Goal: Task Accomplishment & Management: Complete application form

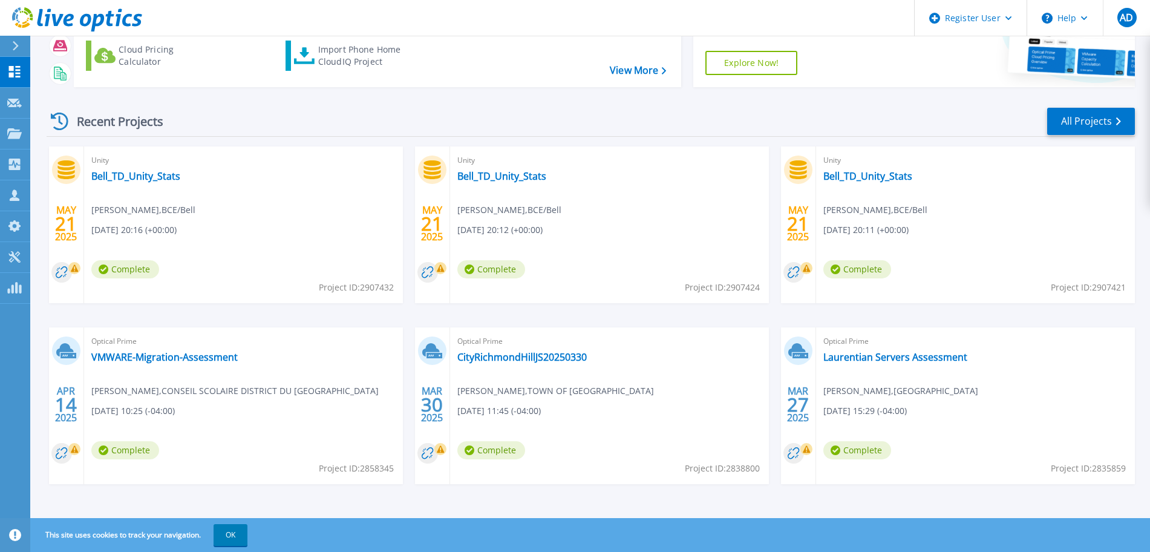
scroll to position [119, 0]
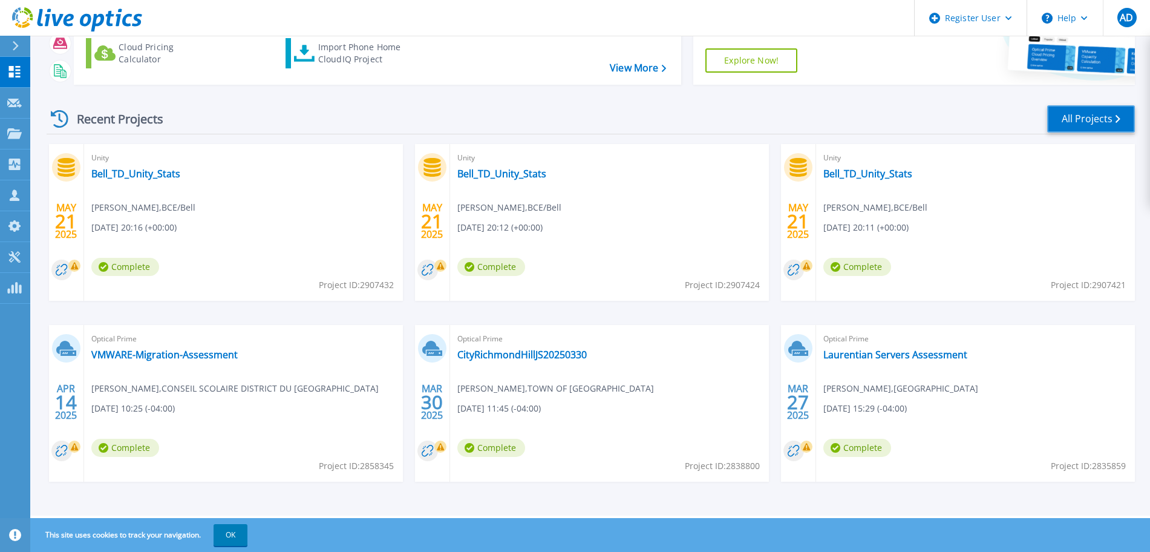
click at [1105, 119] on link "All Projects" at bounding box center [1091, 118] width 88 height 27
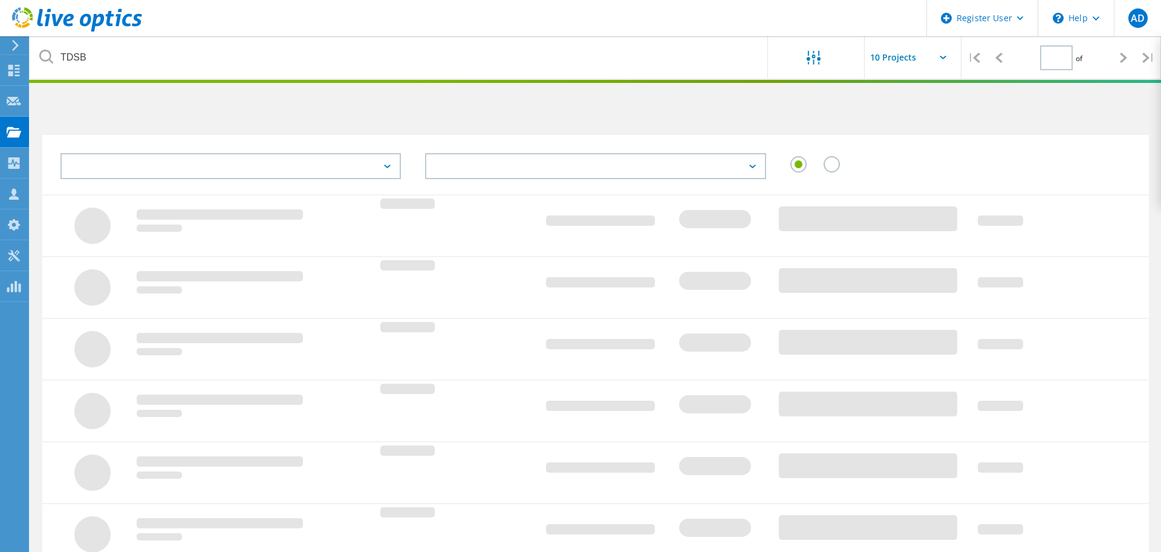
type input "1"
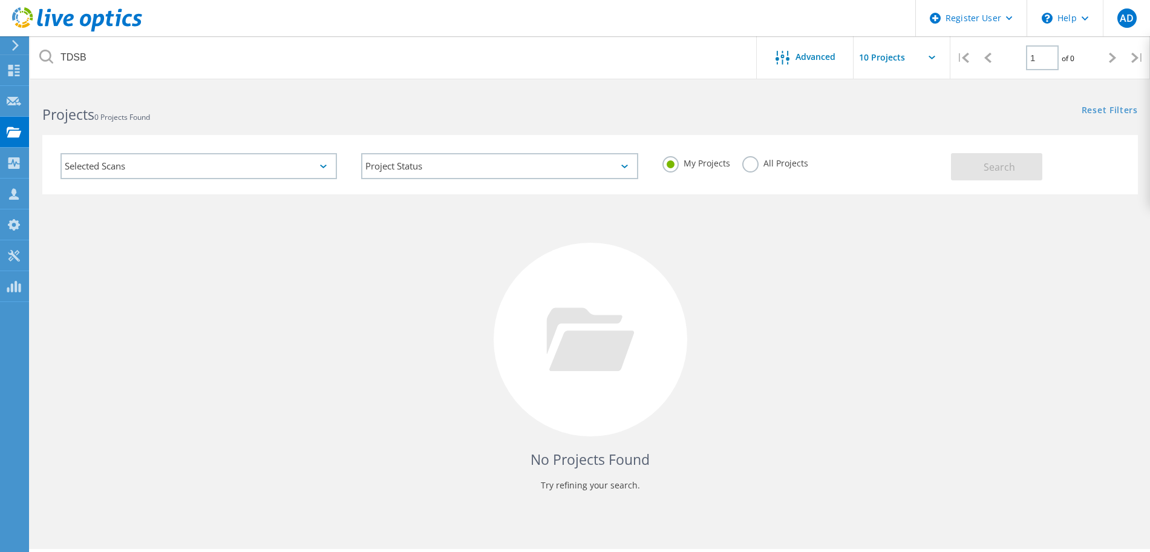
click at [754, 167] on label "All Projects" at bounding box center [775, 161] width 66 height 11
click at [0, 0] on input "All Projects" at bounding box center [0, 0] width 0 height 0
click at [1012, 167] on span "Search" at bounding box center [999, 166] width 31 height 13
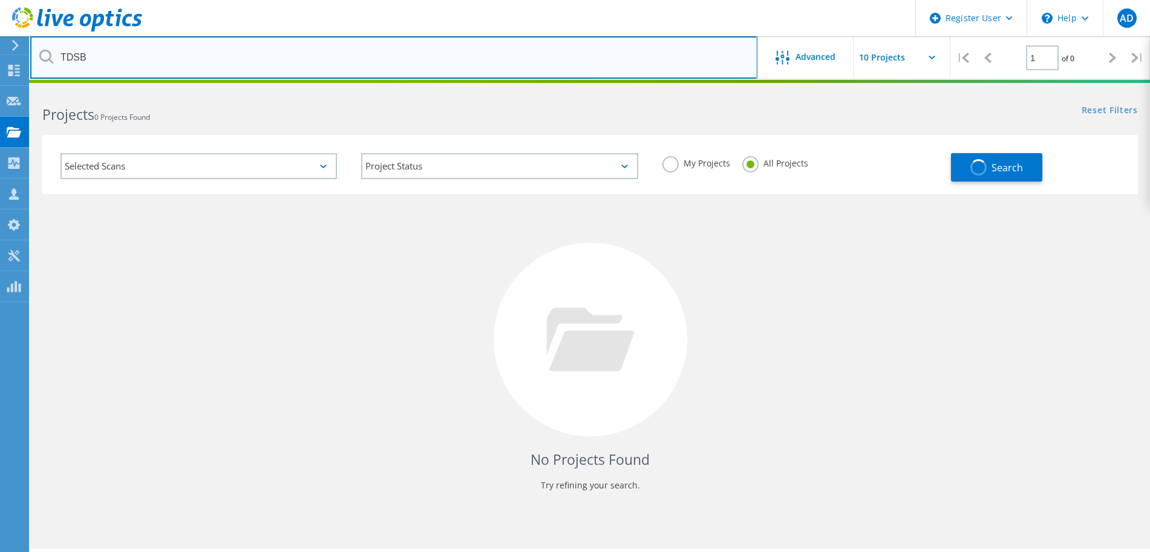
drag, startPoint x: 152, startPoint y: 57, endPoint x: -84, endPoint y: 33, distance: 237.8
click at [0, 33] on html "Register User \n Help Explore Helpful Articles Contact Support AD Dell User Ash…" at bounding box center [575, 292] width 1150 height 585
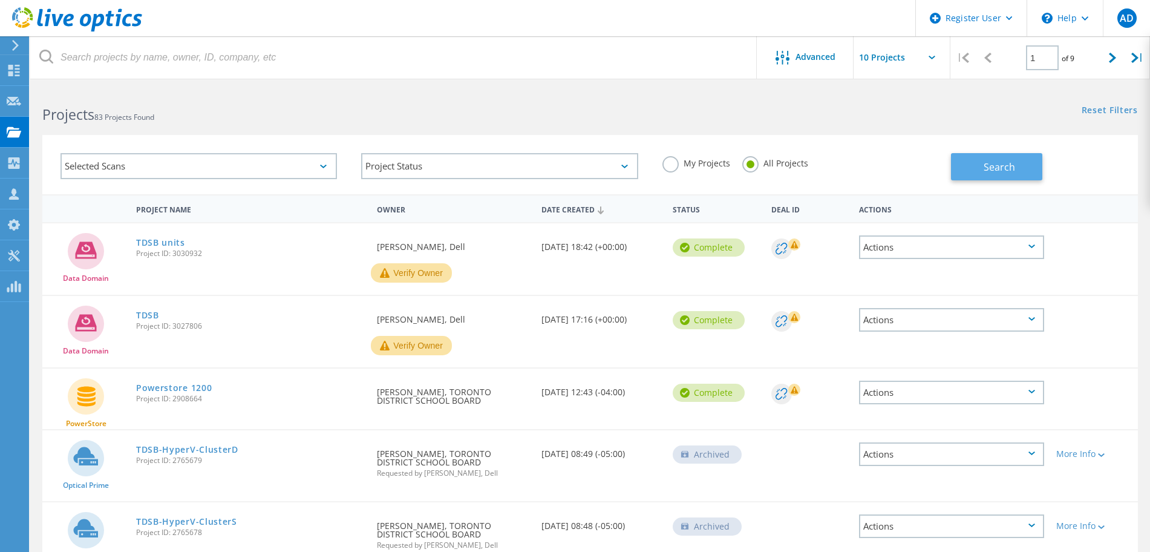
click at [1003, 157] on button "Search" at bounding box center [996, 166] width 91 height 27
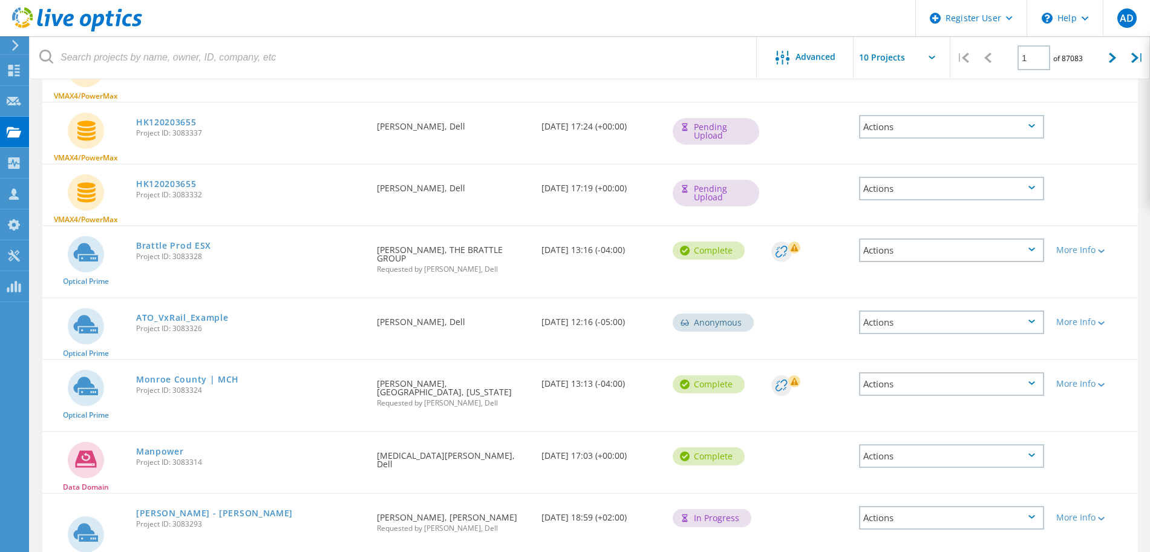
scroll to position [411, 0]
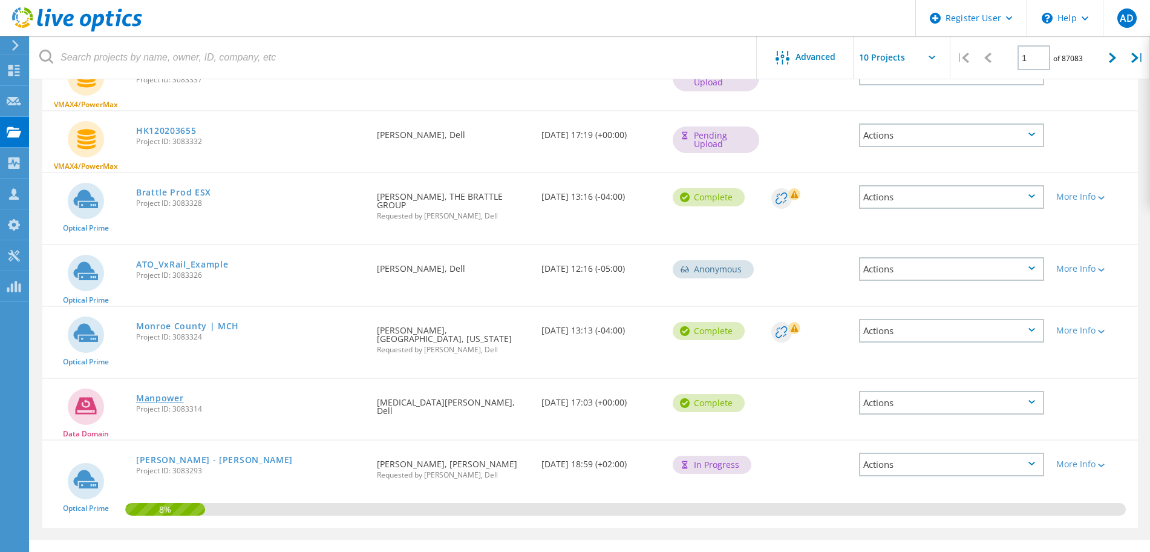
click at [168, 394] on link "Manpower" at bounding box center [160, 398] width 48 height 8
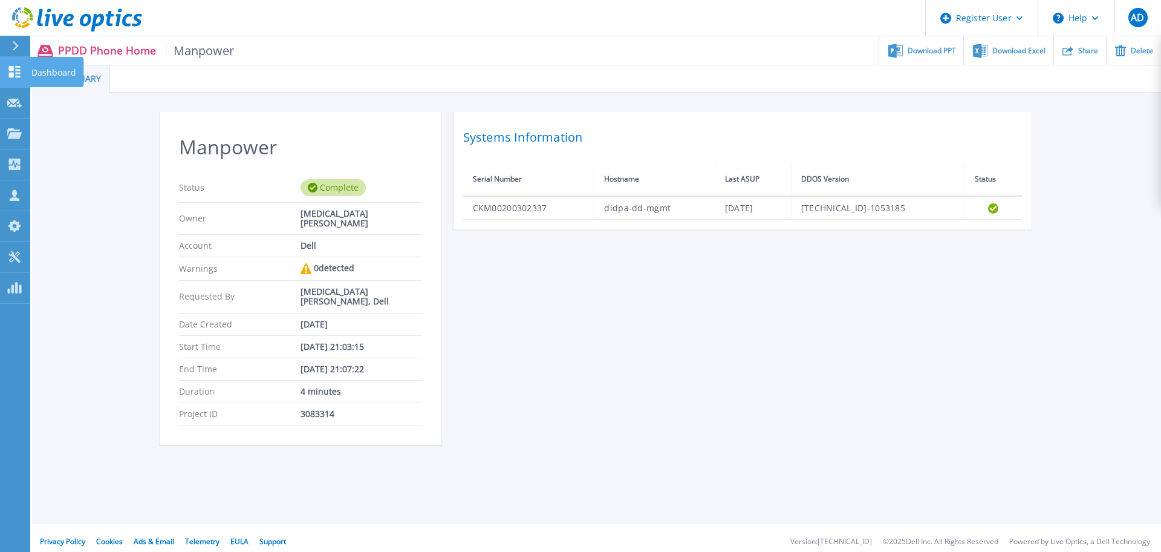
click at [9, 71] on icon at bounding box center [14, 71] width 15 height 11
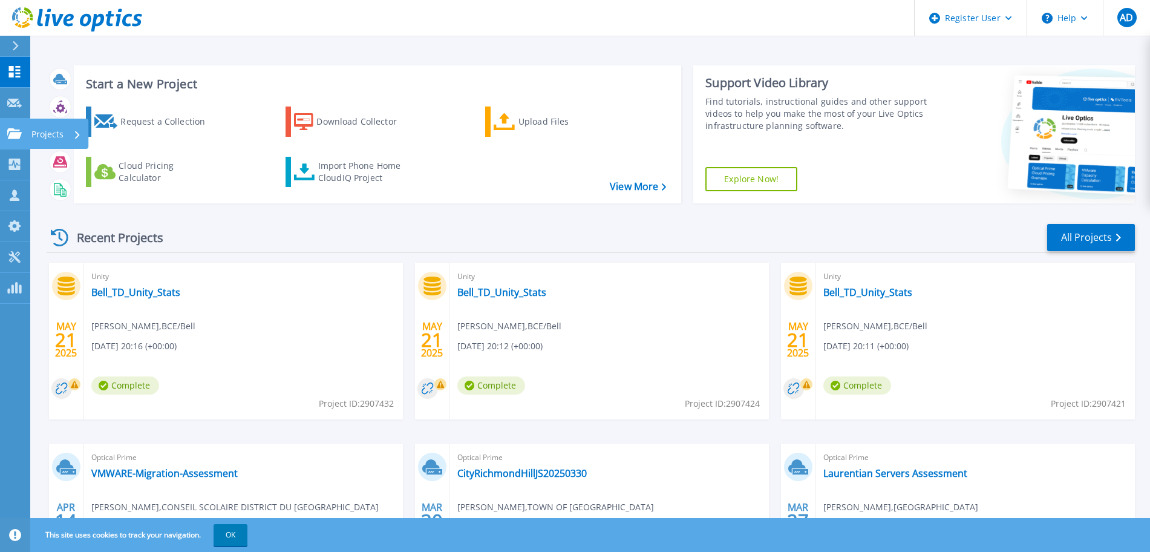
click at [61, 137] on p "Projects" at bounding box center [47, 134] width 32 height 31
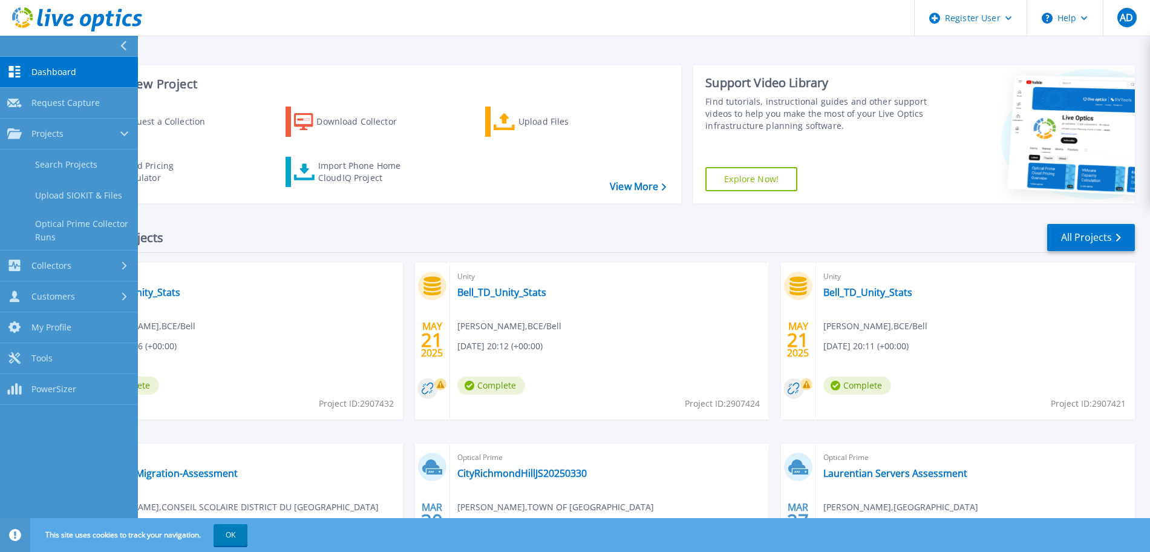
click at [377, 44] on div "Start a New Project Request a Collection Download Collector Upload Files Cloud …" at bounding box center [590, 317] width 1120 height 634
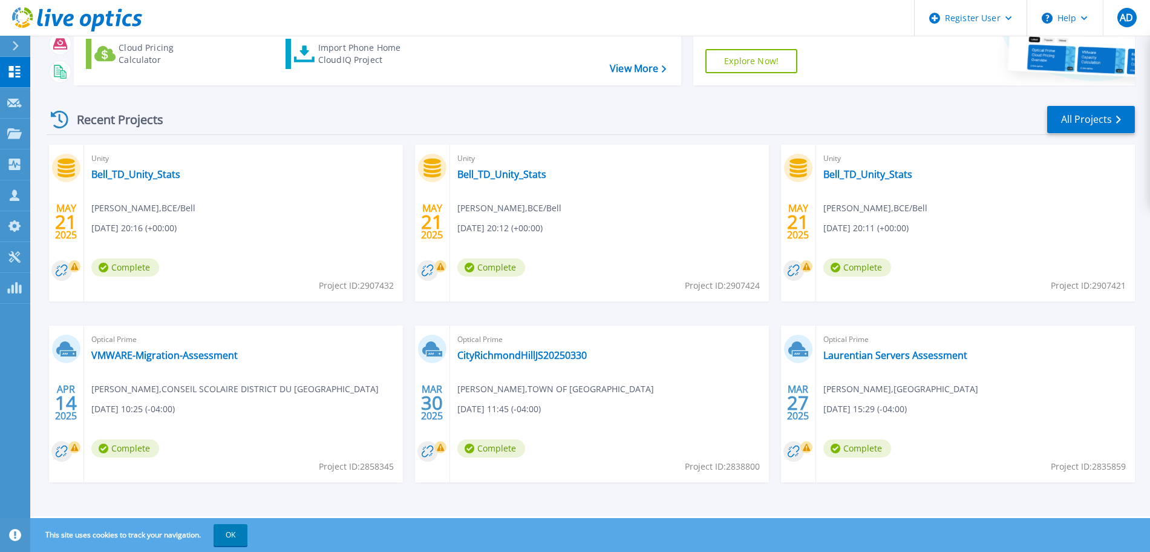
scroll to position [119, 0]
click at [550, 354] on link "CityRichmondHillJS20250330" at bounding box center [521, 354] width 129 height 12
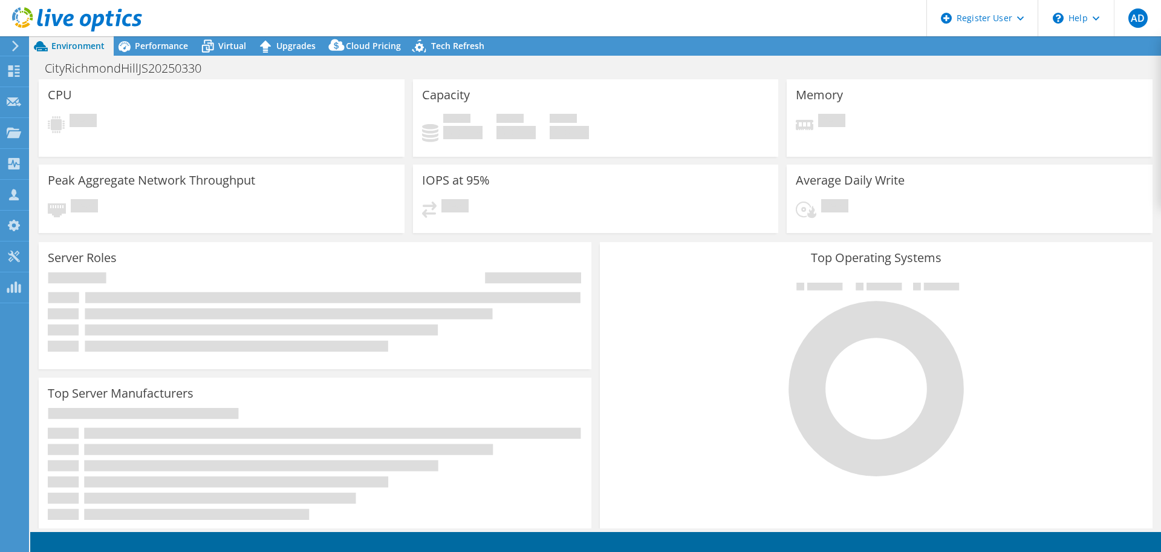
select select "USD"
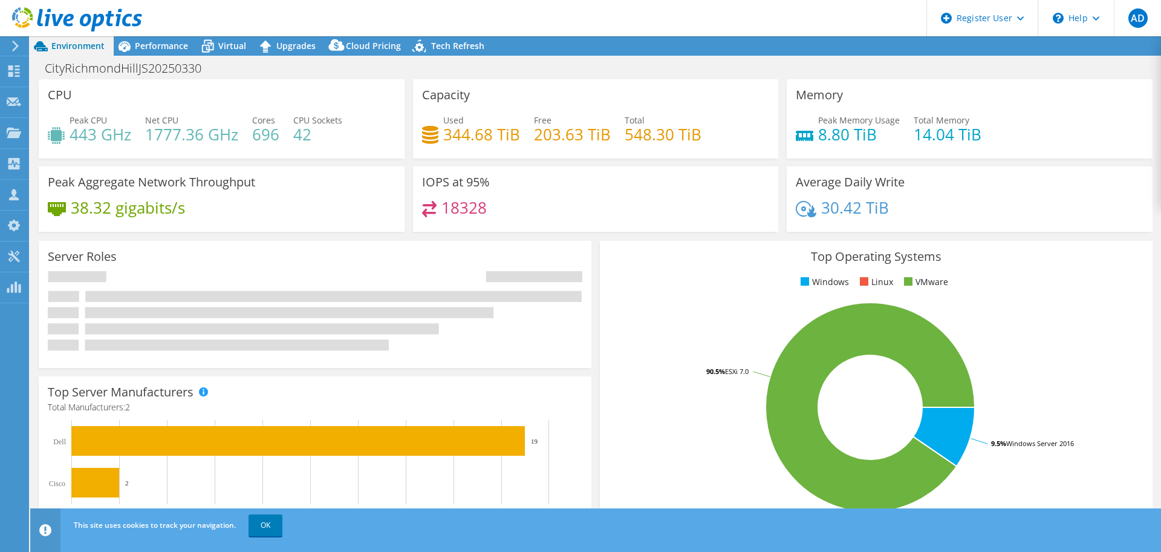
click at [0, 0] on div "Ratio: 00 VMs per Hypervisor" at bounding box center [0, 0] width 0 height 0
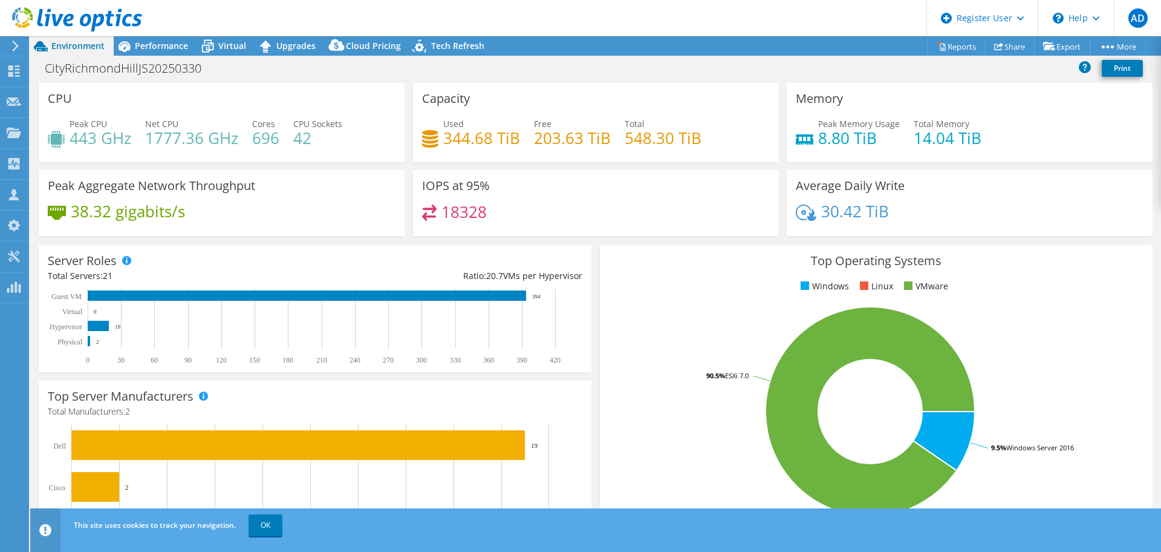
click at [711, 147] on div "Used 344.68 TiB Free 203.63 TiB Total 548.30 TiB" at bounding box center [596, 136] width 348 height 39
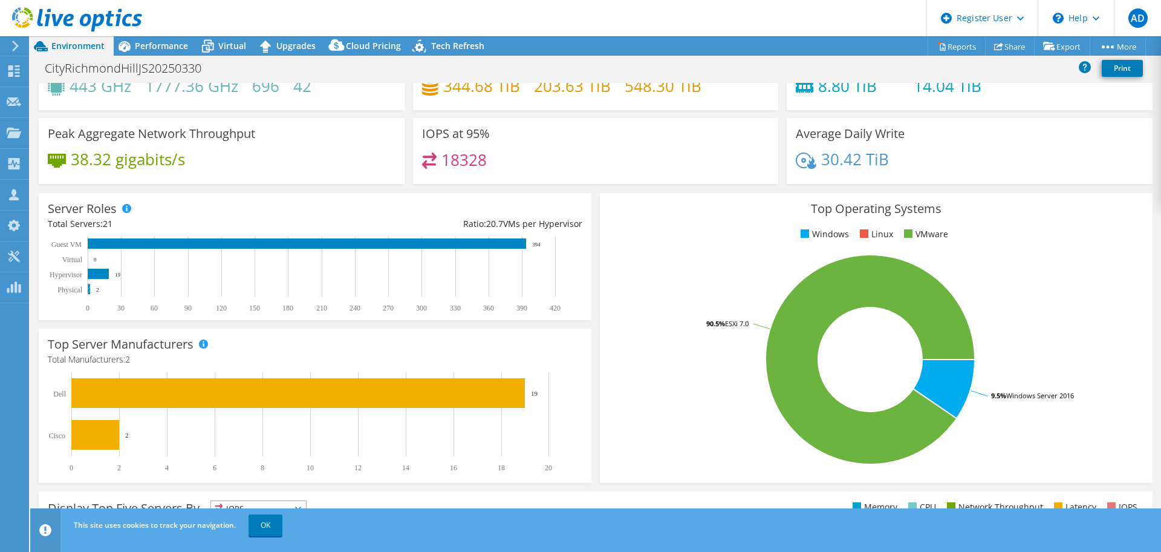
scroll to position [76, 0]
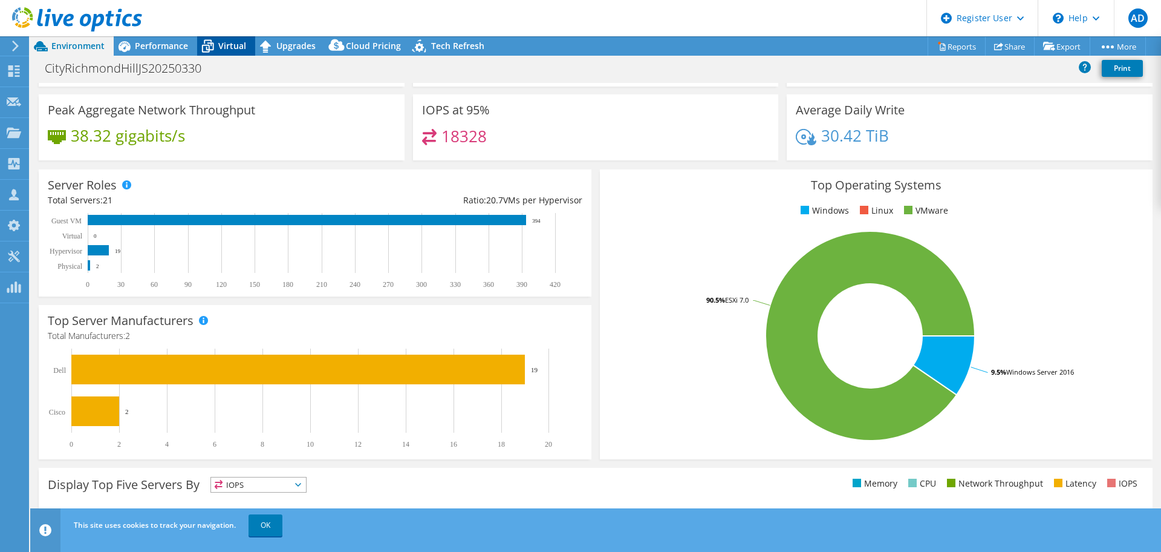
click at [235, 48] on span "Virtual" at bounding box center [232, 45] width 28 height 11
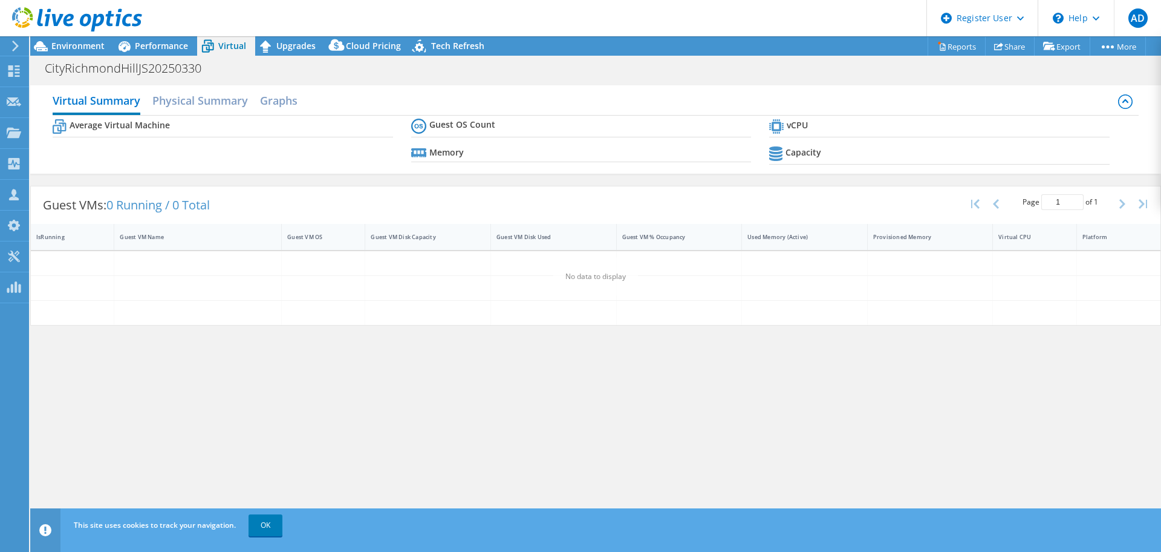
scroll to position [0, 0]
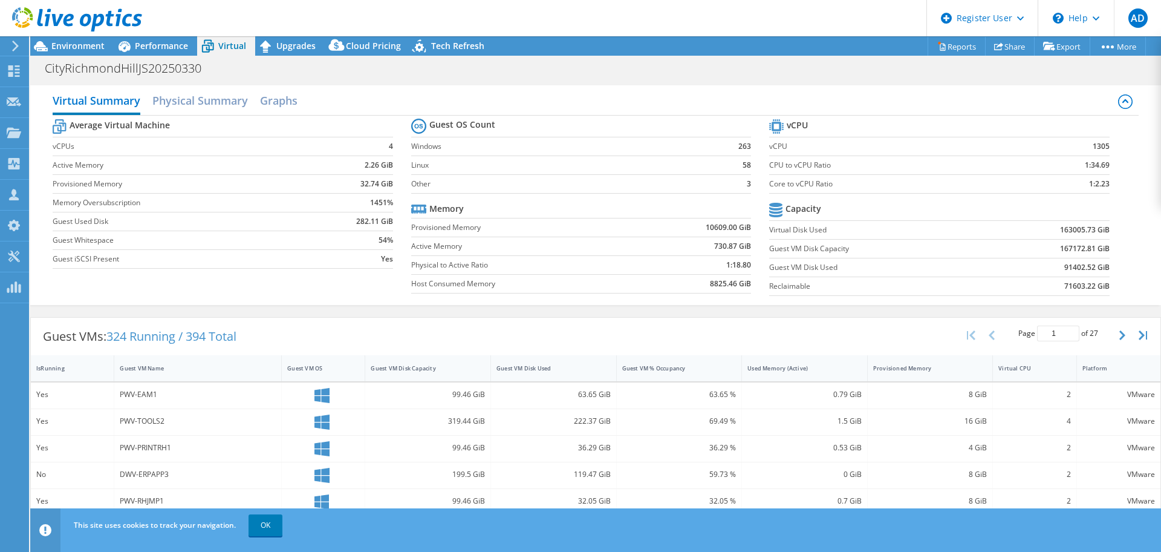
click at [272, 342] on div "Guest VMs: 324 Running / 394 Total Page 1 of 27 5 rows 10 rows 20 rows 25 rows …" at bounding box center [596, 337] width 1130 height 38
click at [161, 50] on span "Performance" at bounding box center [161, 45] width 53 height 11
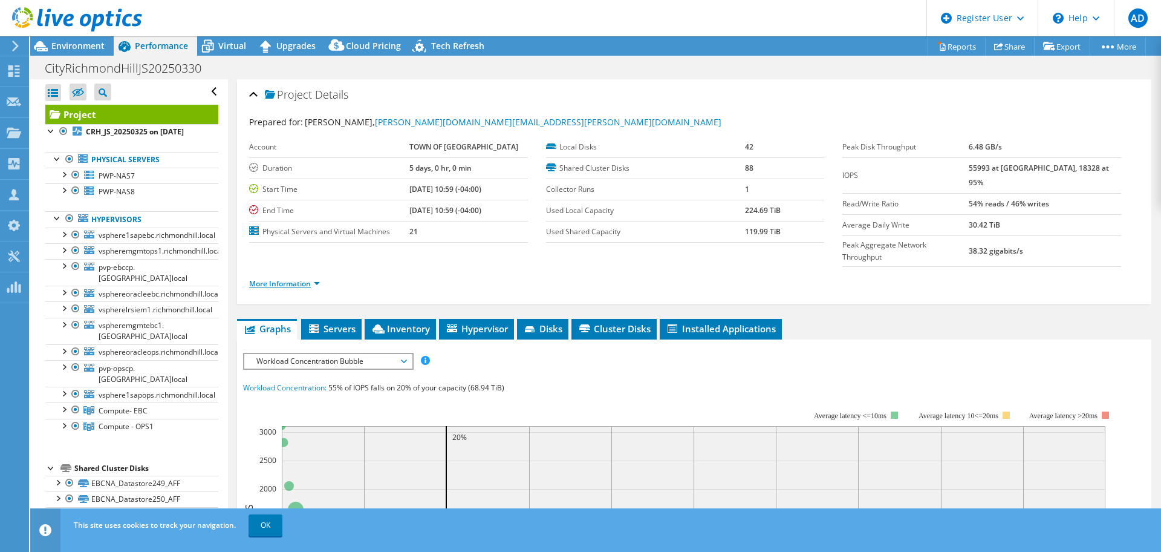
click at [307, 278] on link "More Information" at bounding box center [284, 283] width 71 height 10
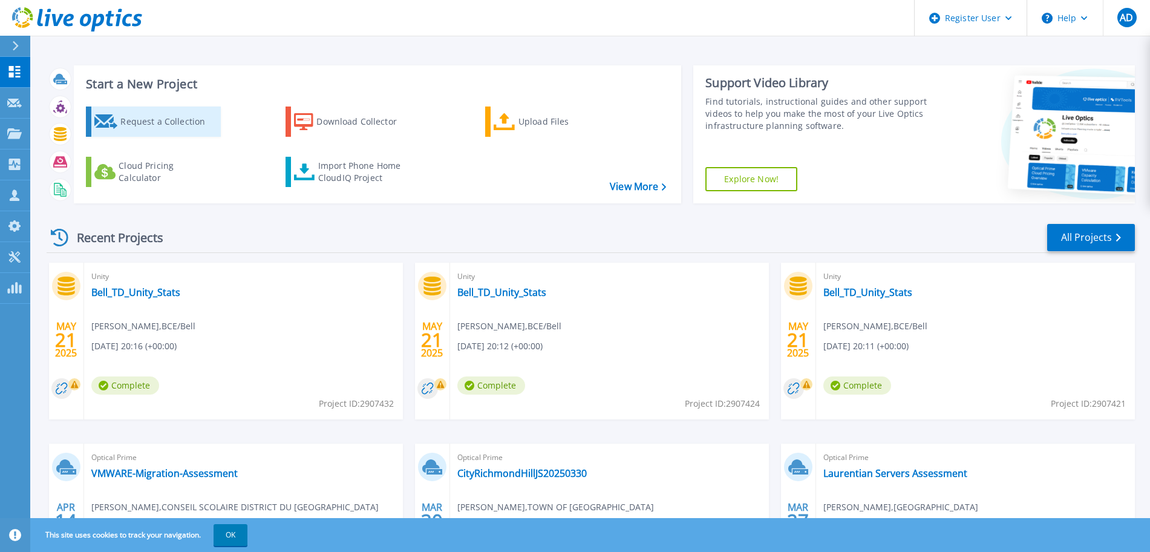
click at [161, 128] on div "Request a Collection" at bounding box center [168, 121] width 97 height 24
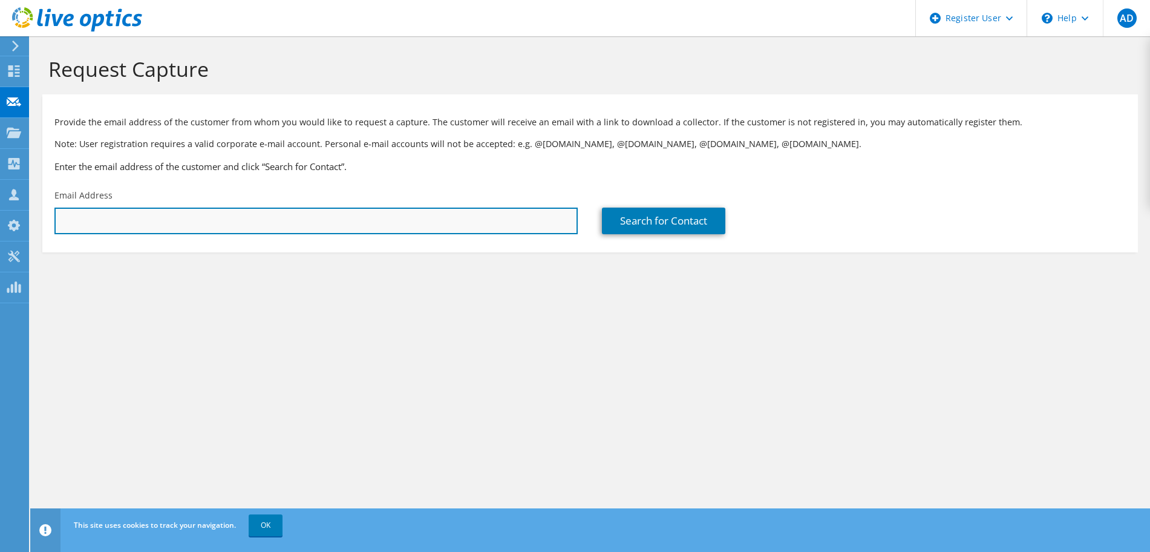
click at [441, 215] on input "text" at bounding box center [315, 220] width 523 height 27
paste input "bklinck@ca.ibm.com"
type input "bklinck@ca.ibm.com"
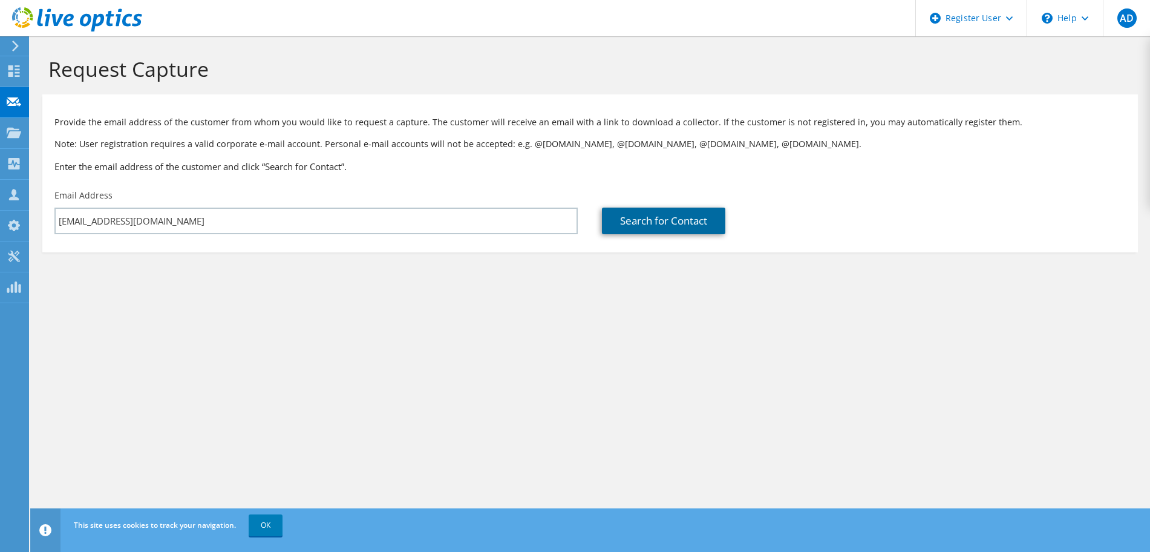
click at [651, 221] on link "Search for Contact" at bounding box center [663, 220] width 123 height 27
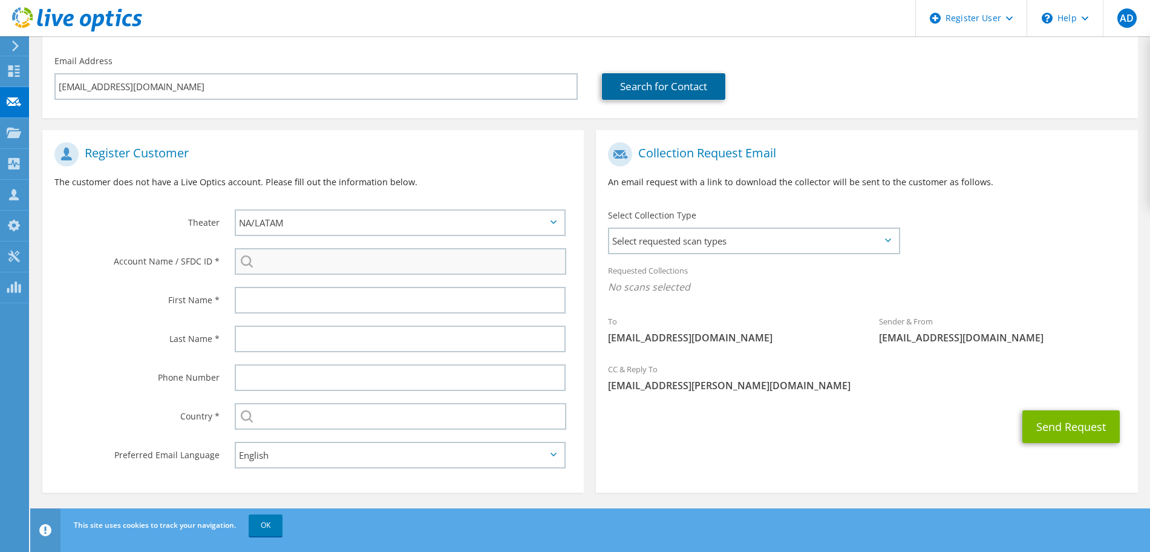
scroll to position [135, 0]
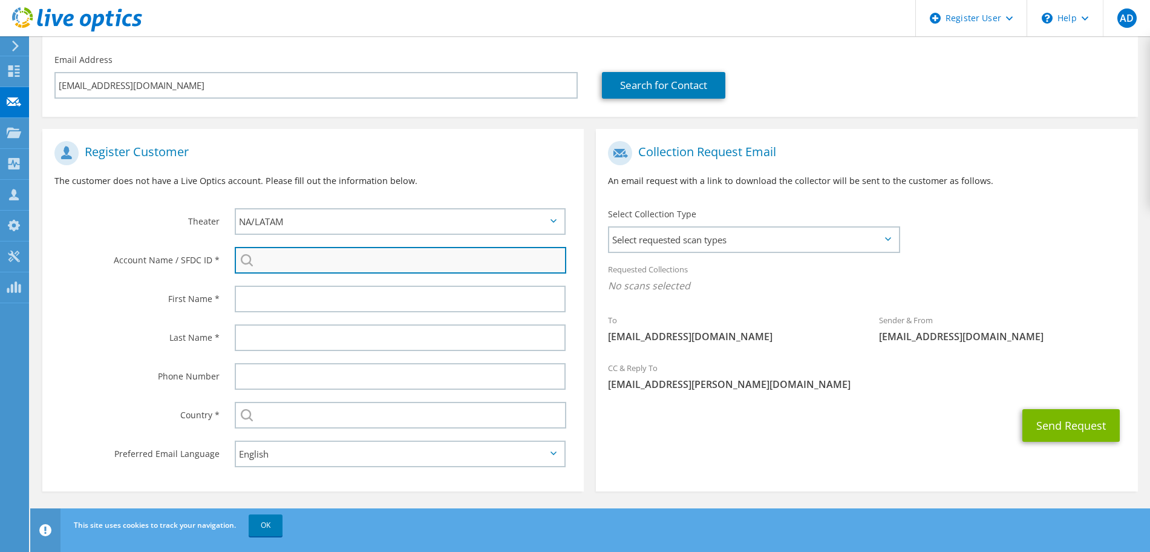
click at [272, 260] on input "search" at bounding box center [400, 260] width 331 height 27
paste input "30068778"
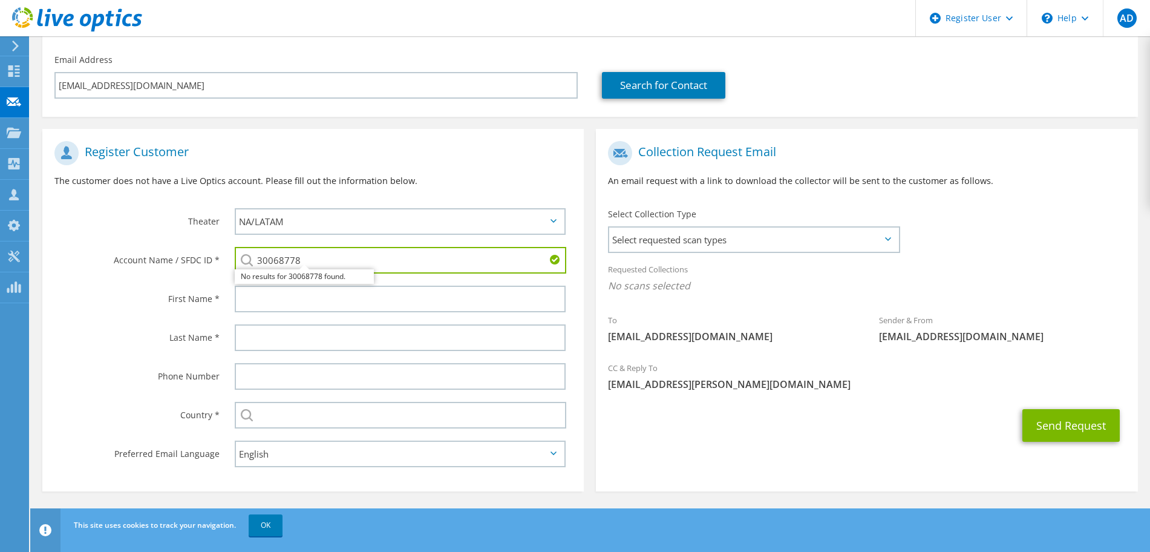
type input "30068778"
click at [593, 323] on div "Collection Request Email An email request with a link to download the collector…" at bounding box center [866, 313] width 553 height 368
click at [599, 312] on div "To bklinck@ca.ibm.com" at bounding box center [731, 328] width 271 height 42
click at [444, 262] on input "30068778" at bounding box center [400, 260] width 331 height 27
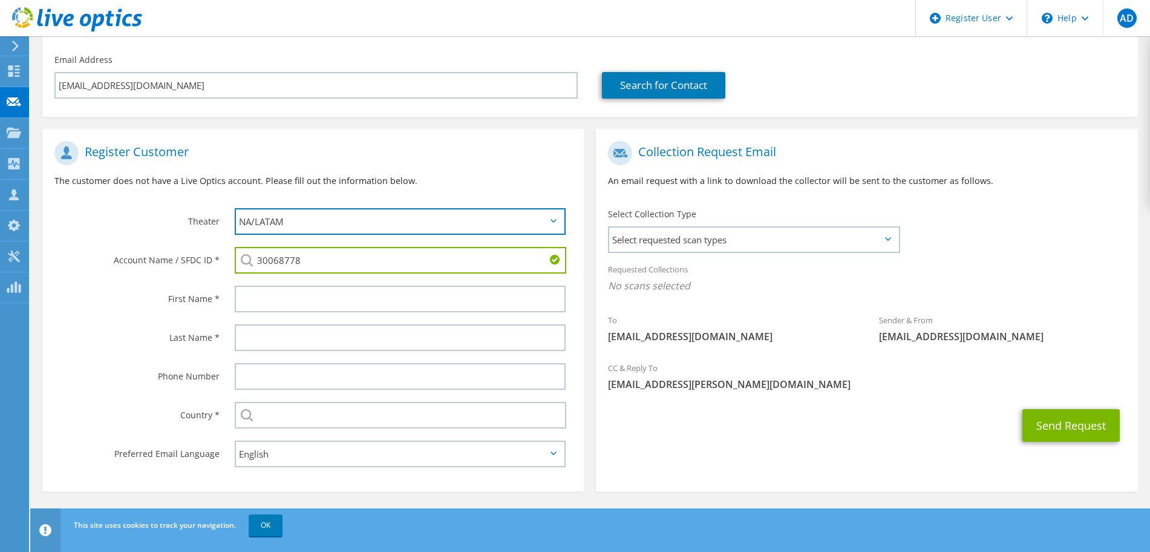
drag, startPoint x: 244, startPoint y: 219, endPoint x: 62, endPoint y: 171, distance: 188.8
click at [88, 174] on section "Register Customer The customer does not have a Live Optics account. Please fill…" at bounding box center [312, 310] width 541 height 362
click at [130, 228] on div "Theater" at bounding box center [132, 221] width 180 height 38
drag, startPoint x: 312, startPoint y: 255, endPoint x: -24, endPoint y: 196, distance: 340.8
click at [0, 196] on html "AD Dell User Ashish Dudeja Ashish.Dudeja@Dell.com Dell My Profile Log Out \n He…" at bounding box center [575, 141] width 1150 height 552
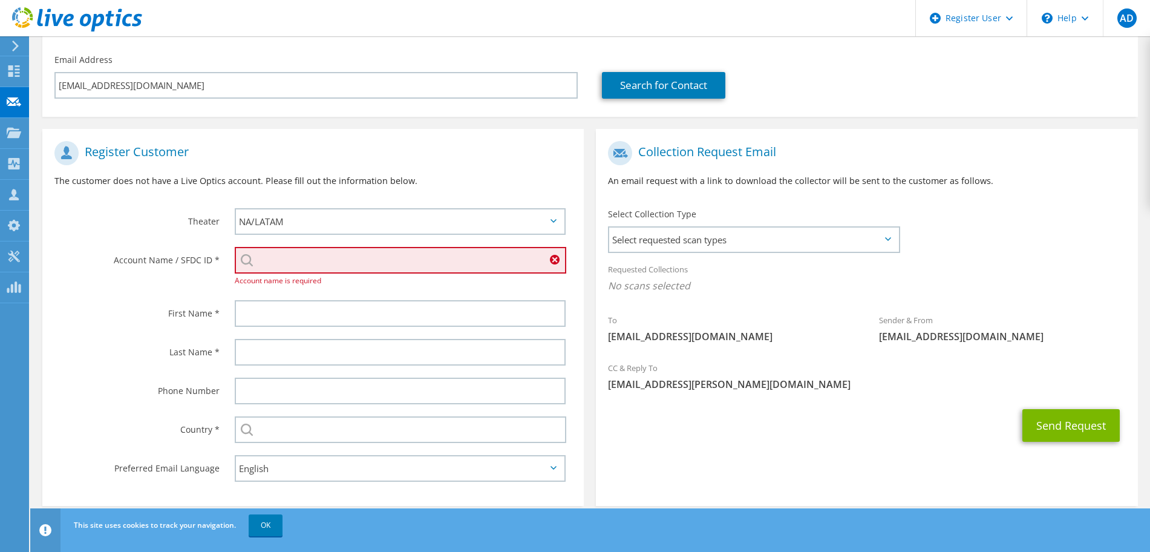
click at [288, 261] on input "search" at bounding box center [400, 260] width 331 height 27
paste input "30068778"
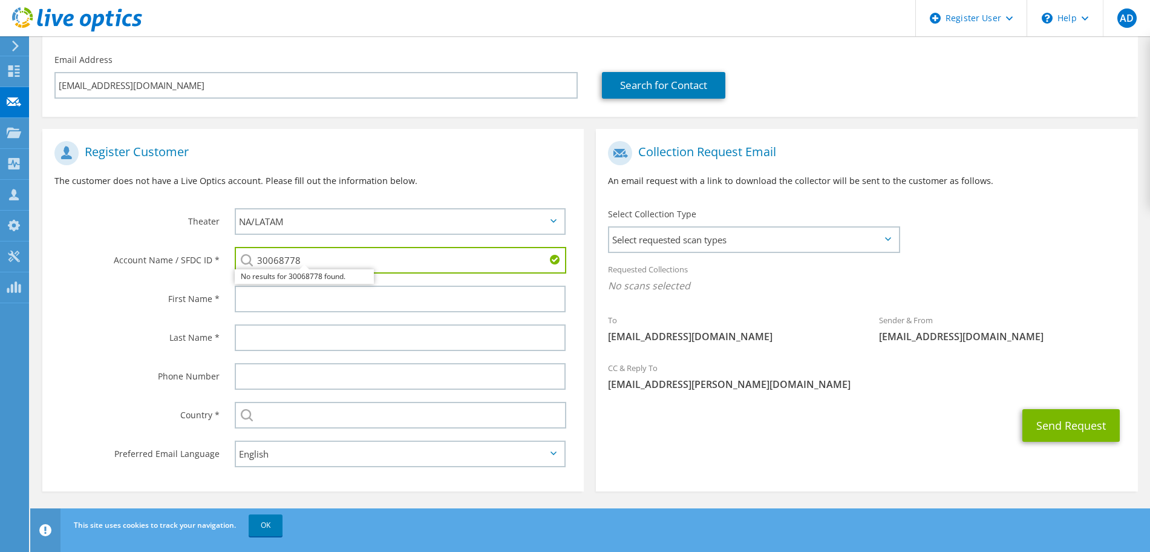
click at [570, 273] on div "30068778 No results for 30068778 found." at bounding box center [403, 260] width 361 height 39
click at [324, 263] on input "30068778" at bounding box center [400, 260] width 331 height 27
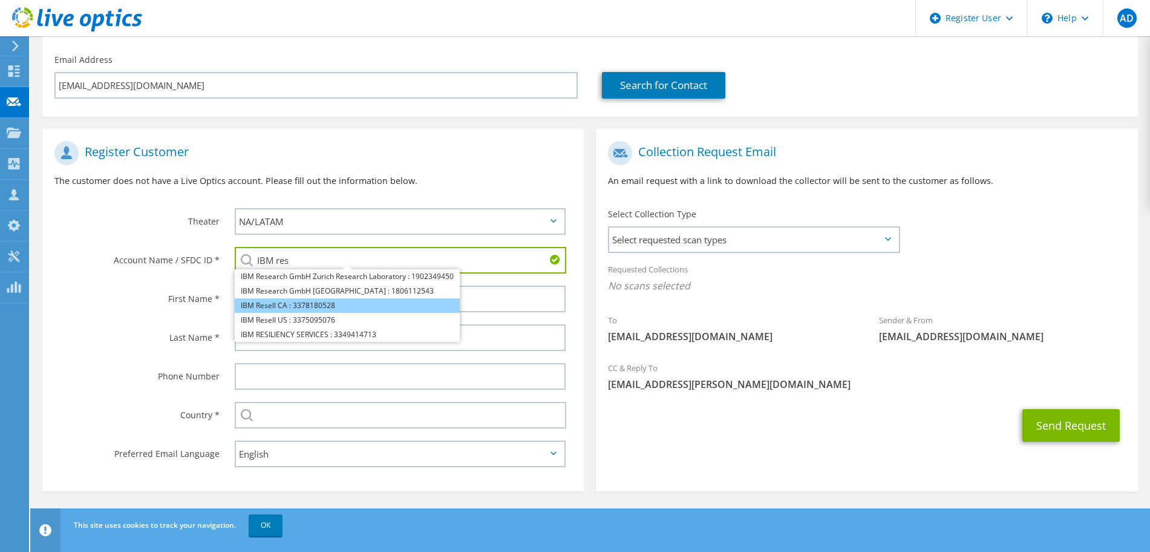
click at [309, 307] on li "IBM Resell CA : 3378180528" at bounding box center [347, 305] width 225 height 15
type input "IBM Resell CA : 3378180528"
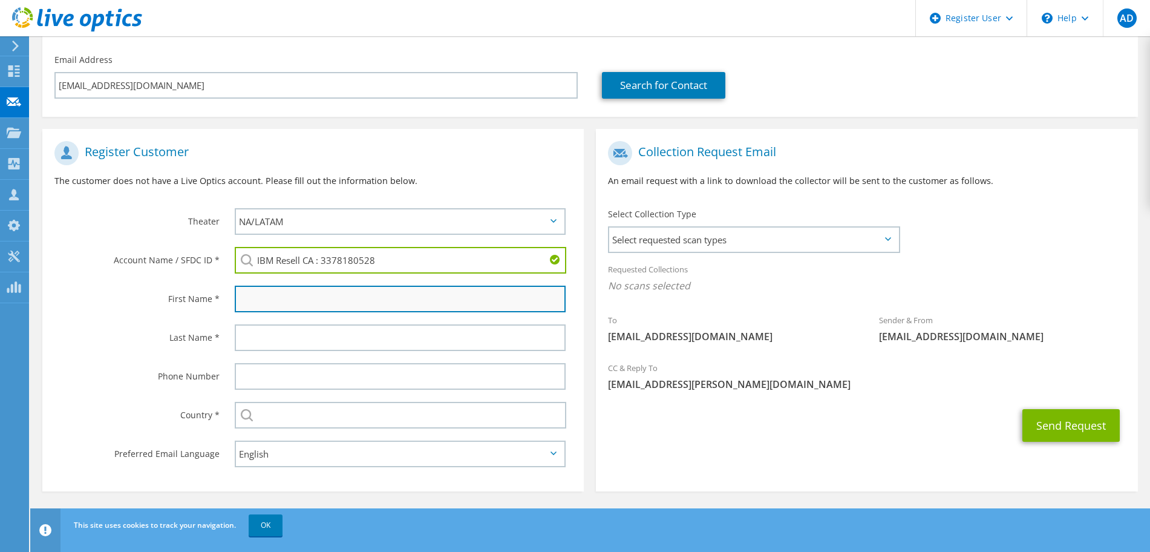
click at [349, 305] on input "text" at bounding box center [400, 299] width 331 height 27
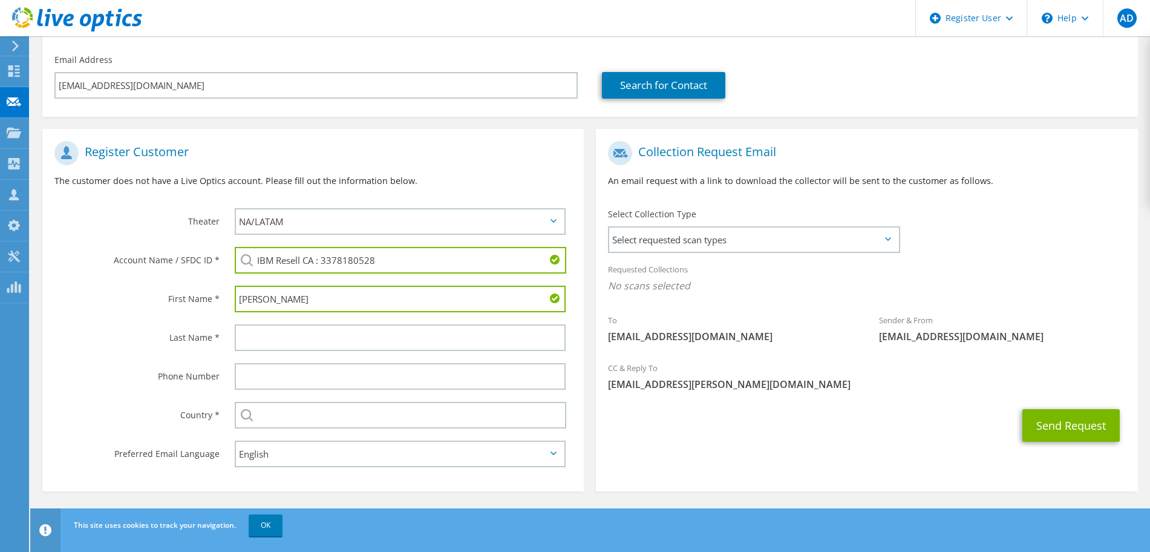
type input "Brad"
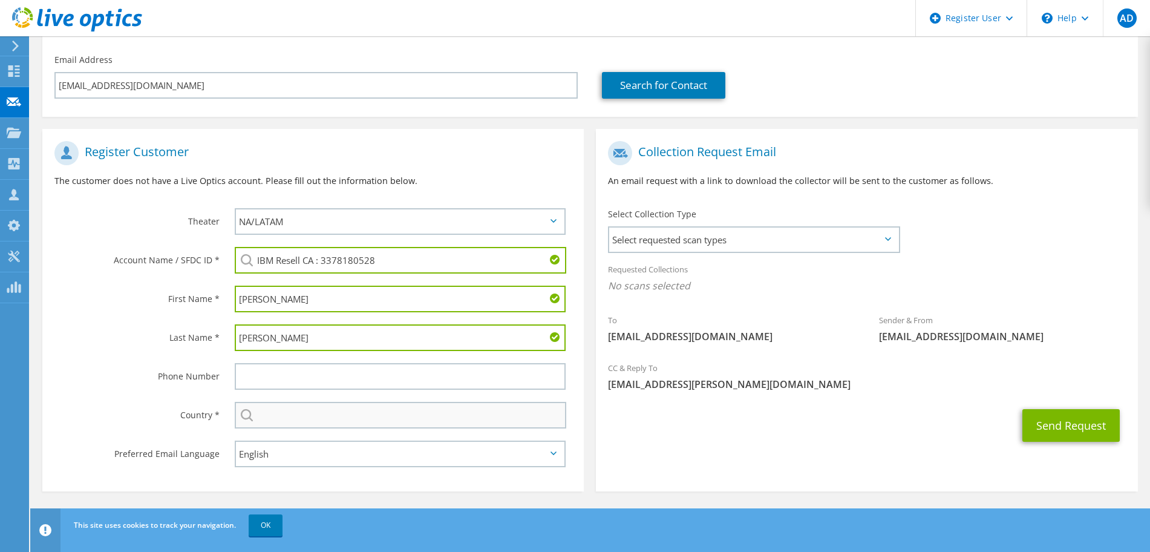
type input "Klinck"
click at [325, 414] on input "text" at bounding box center [400, 415] width 331 height 27
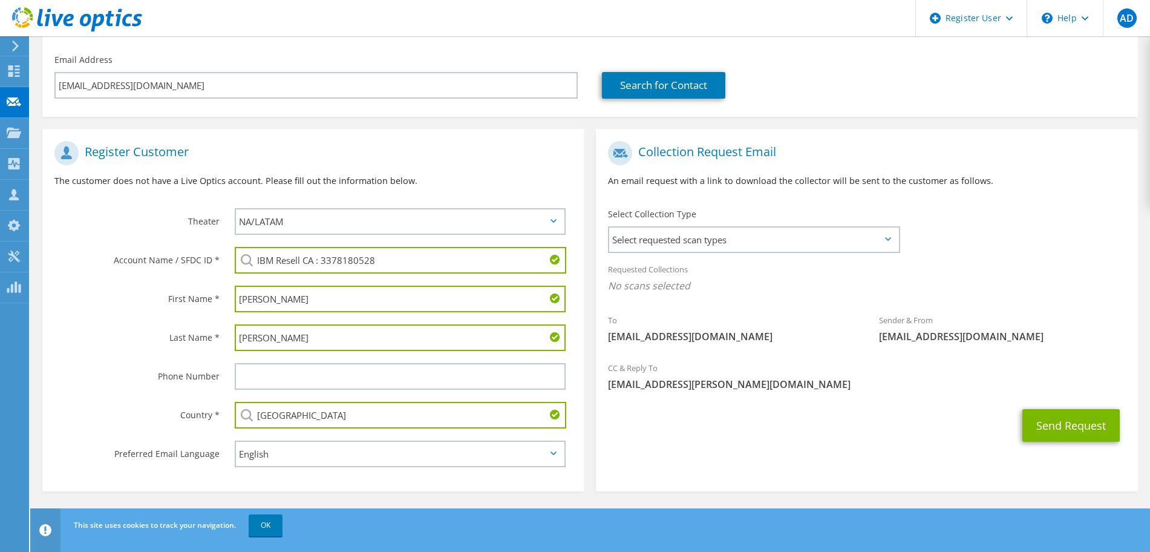
type input "Canada"
click at [601, 431] on div "Send Request" at bounding box center [866, 425] width 541 height 45
click at [760, 220] on div "Select Collection Type Select requested scan types Server Virtualization Optica…" at bounding box center [754, 229] width 292 height 42
click at [740, 239] on span "Select requested scan types" at bounding box center [753, 239] width 289 height 24
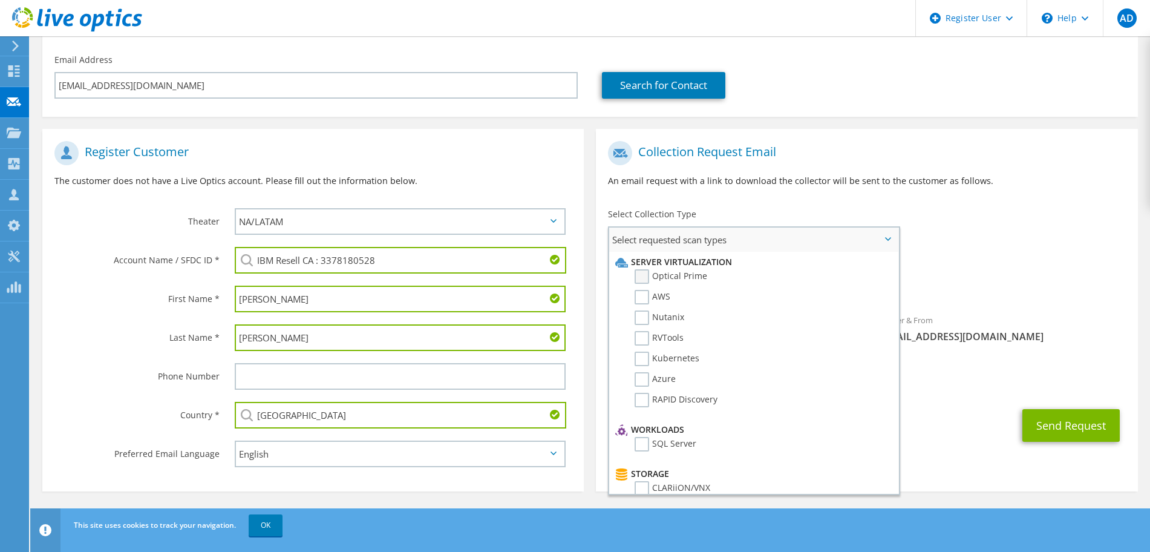
click at [638, 280] on label "Optical Prime" at bounding box center [671, 276] width 73 height 15
click at [0, 0] on input "Optical Prime" at bounding box center [0, 0] width 0 height 0
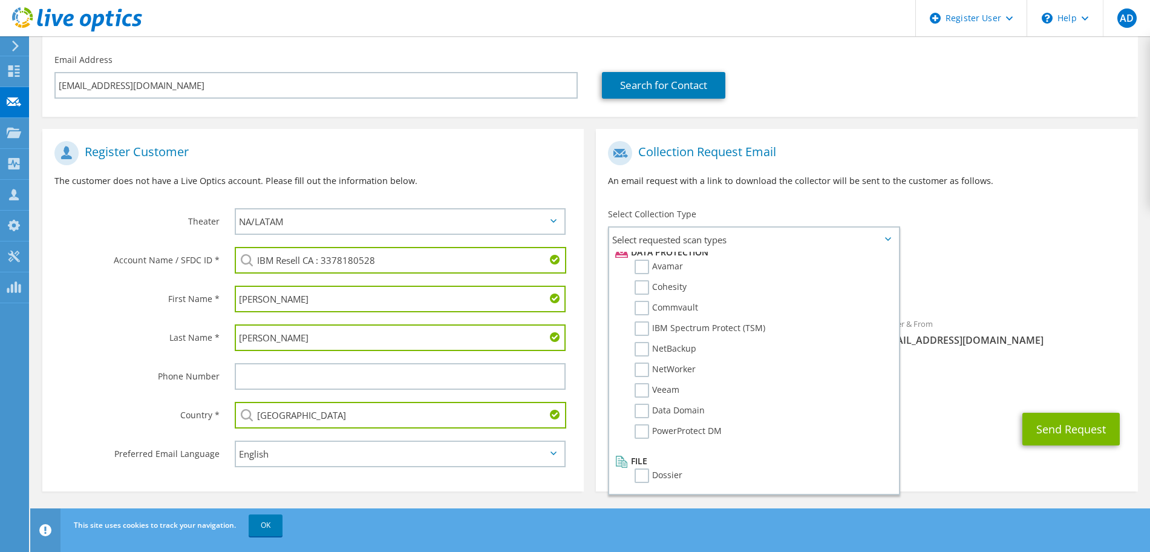
scroll to position [534, 0]
click at [1023, 241] on div "To bklinck@ca.ibm.com Sender & From liveoptics@liveoptics.com" at bounding box center [866, 247] width 541 height 224
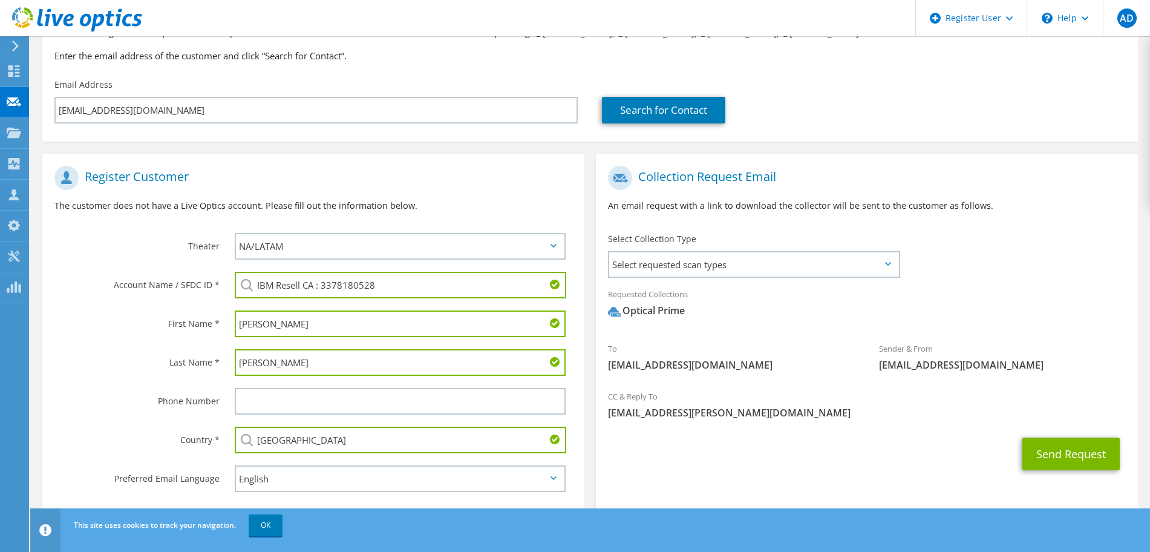
scroll to position [135, 0]
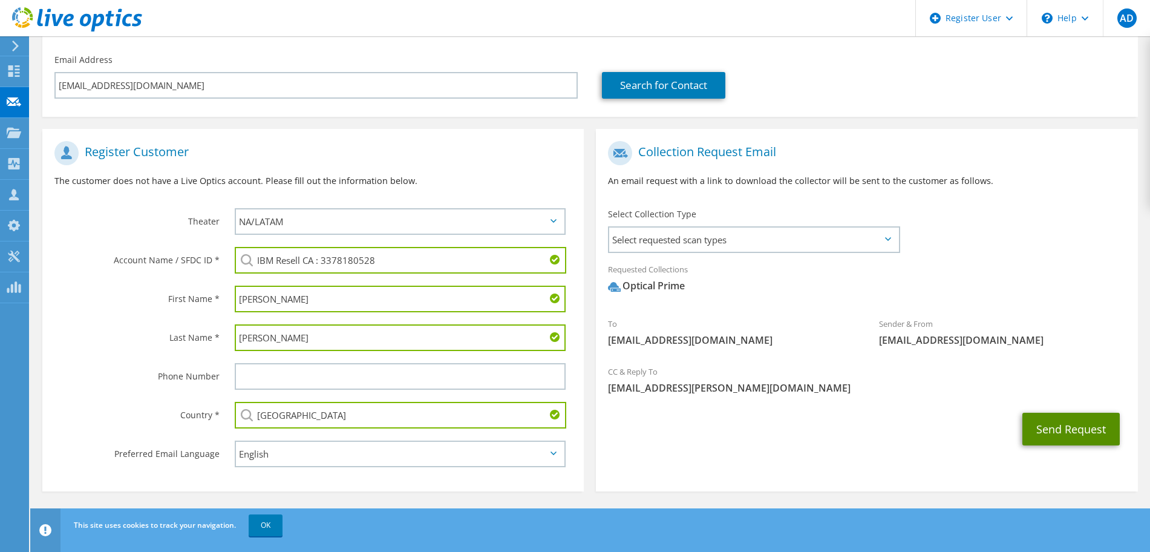
click at [1077, 429] on button "Send Request" at bounding box center [1070, 429] width 97 height 33
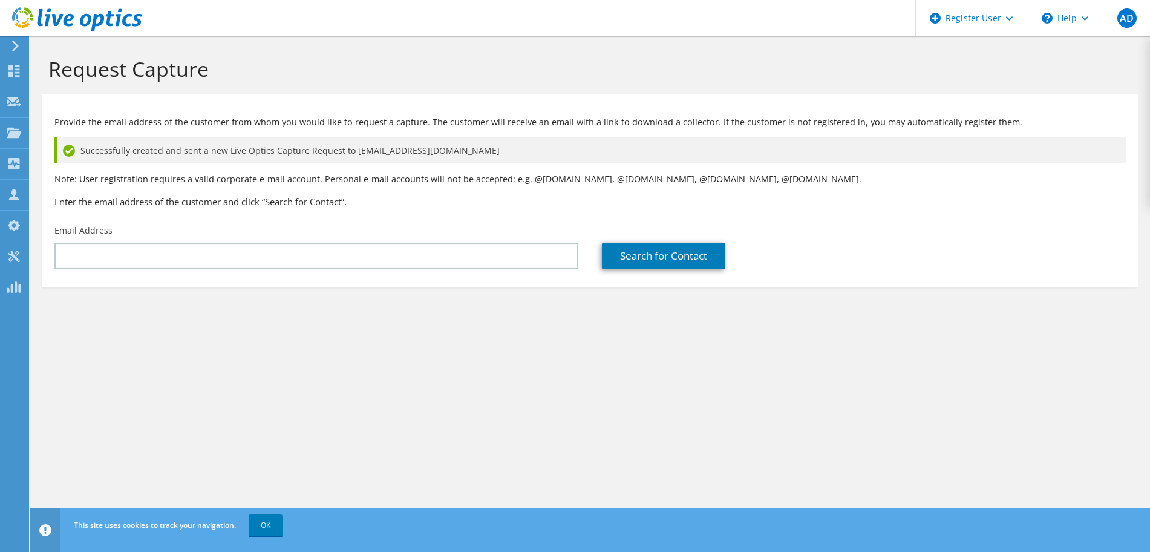
drag, startPoint x: 87, startPoint y: 327, endPoint x: 2, endPoint y: 343, distance: 86.1
click at [87, 327] on section "Request Capture Provide the email address of the customer from whom you would l…" at bounding box center [590, 192] width 1120 height 312
click at [60, 69] on div "Dashboard" at bounding box center [56, 71] width 57 height 30
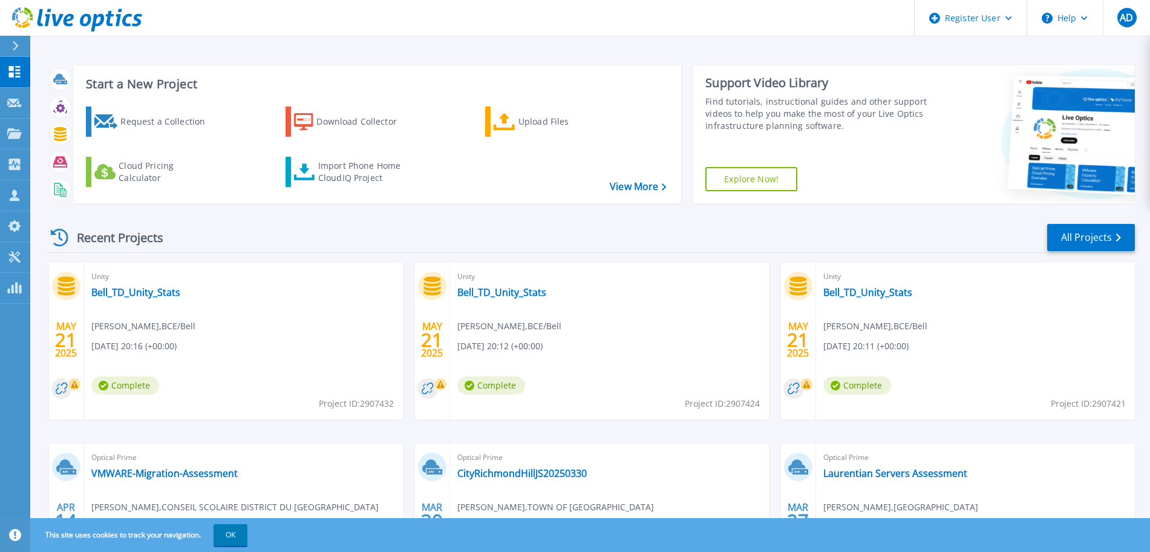
scroll to position [119, 0]
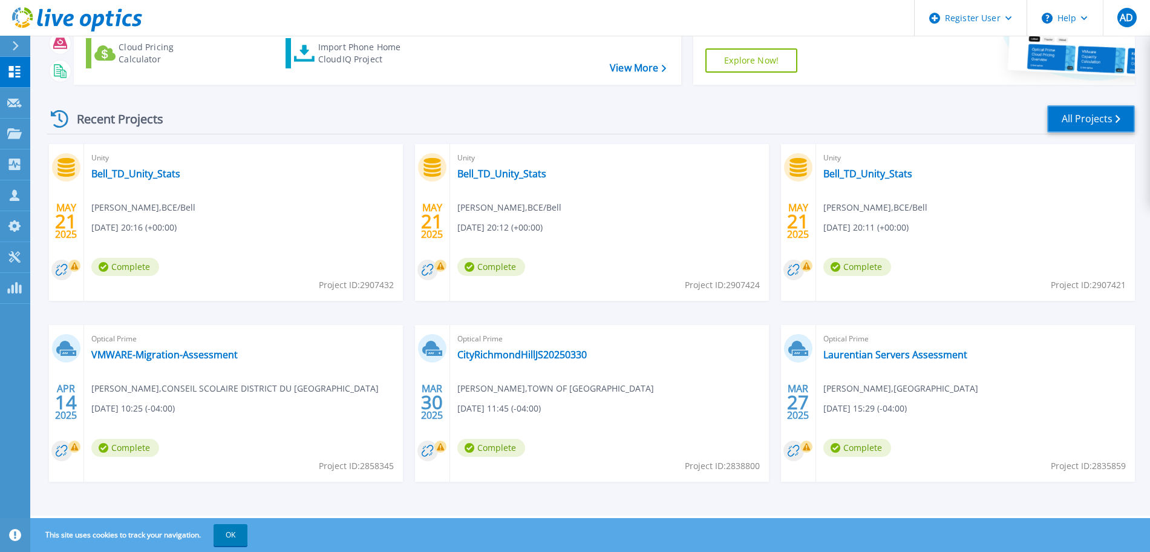
click at [1106, 114] on link "All Projects" at bounding box center [1091, 118] width 88 height 27
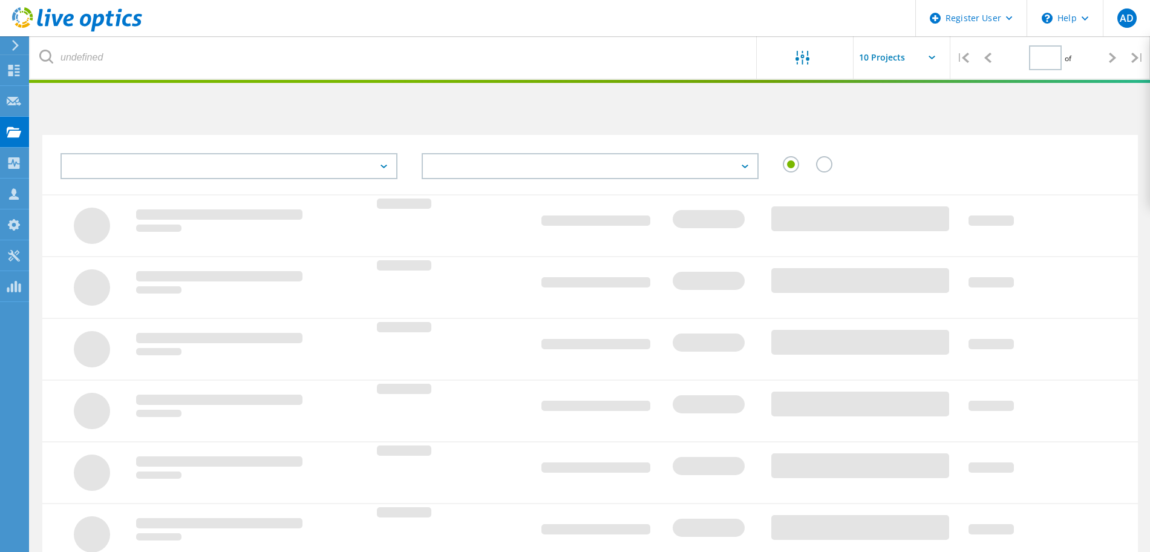
type input "1"
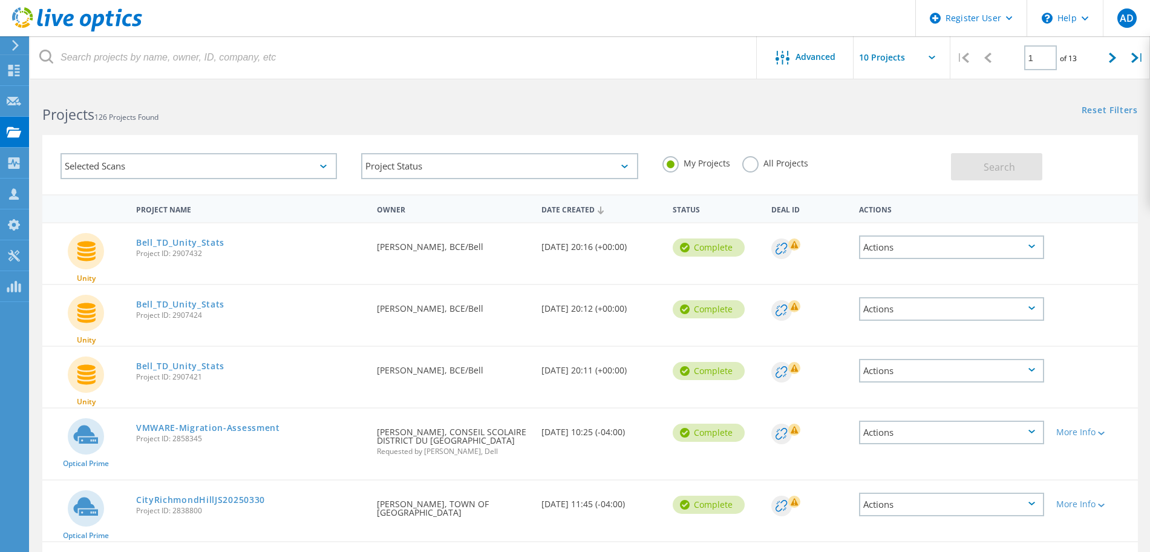
click at [755, 168] on label "All Projects" at bounding box center [775, 161] width 66 height 11
click at [0, 0] on input "All Projects" at bounding box center [0, 0] width 0 height 0
